Goal: Transaction & Acquisition: Purchase product/service

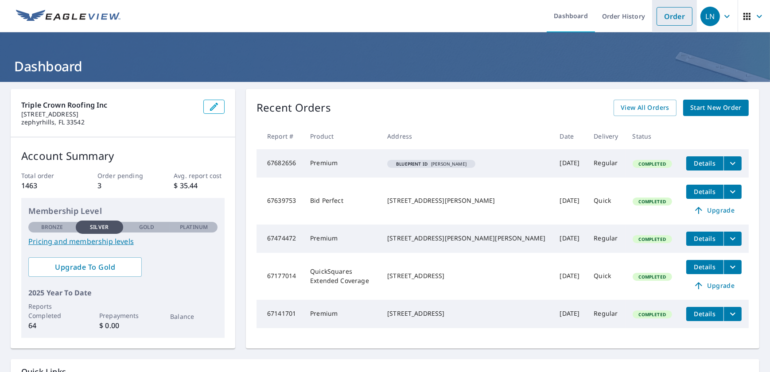
click at [665, 16] on link "Order" at bounding box center [675, 16] width 36 height 19
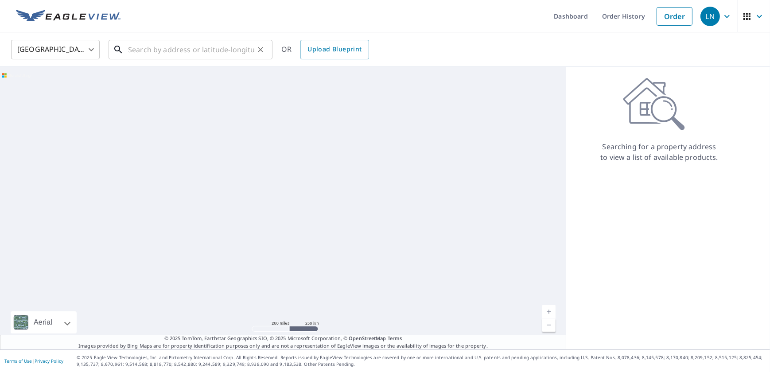
click at [152, 50] on input "text" at bounding box center [191, 49] width 126 height 25
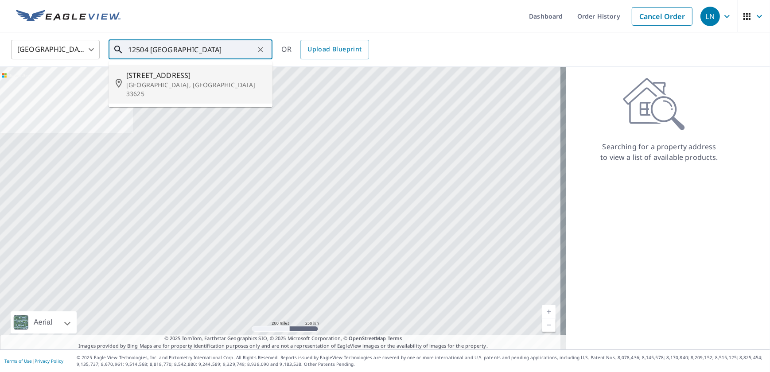
click at [185, 77] on span "[STREET_ADDRESS]" at bounding box center [195, 75] width 139 height 11
type input "[STREET_ADDRESS]"
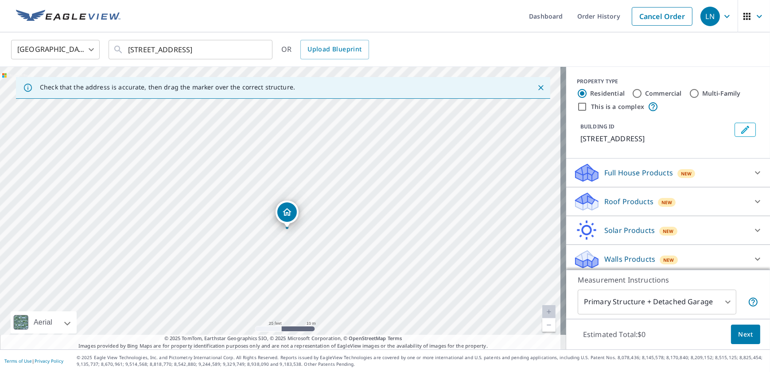
click at [638, 197] on p "Roof Products" at bounding box center [628, 201] width 49 height 11
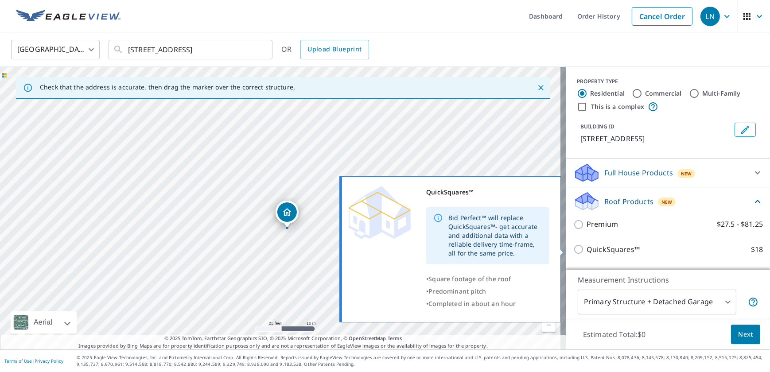
click at [576, 253] on input "QuickSquares™ $18" at bounding box center [579, 249] width 13 height 11
checkbox input "true"
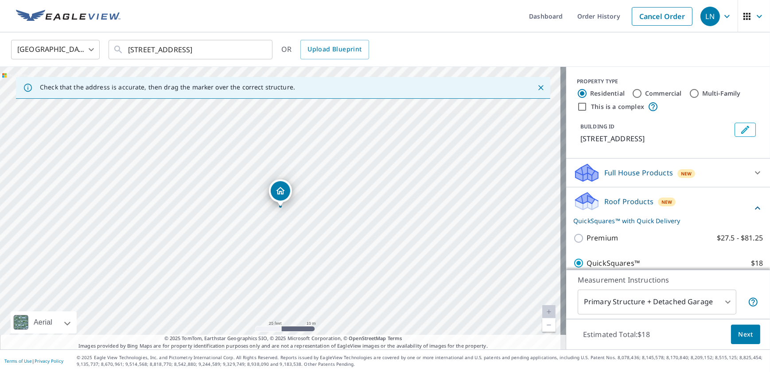
click at [738, 336] on span "Next" at bounding box center [745, 334] width 15 height 11
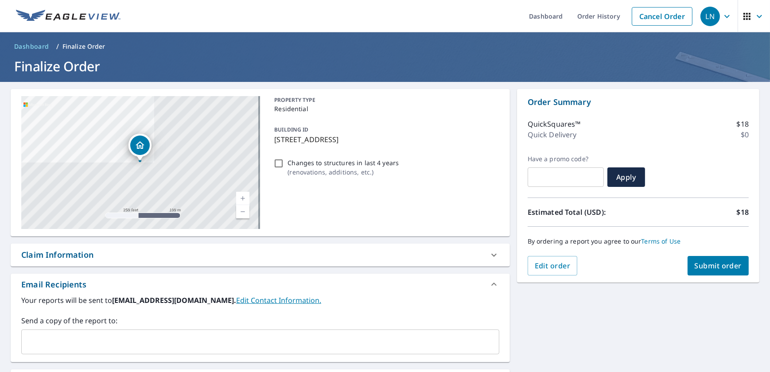
click at [708, 269] on span "Submit order" at bounding box center [718, 266] width 47 height 10
